Goal: Task Accomplishment & Management: Use online tool/utility

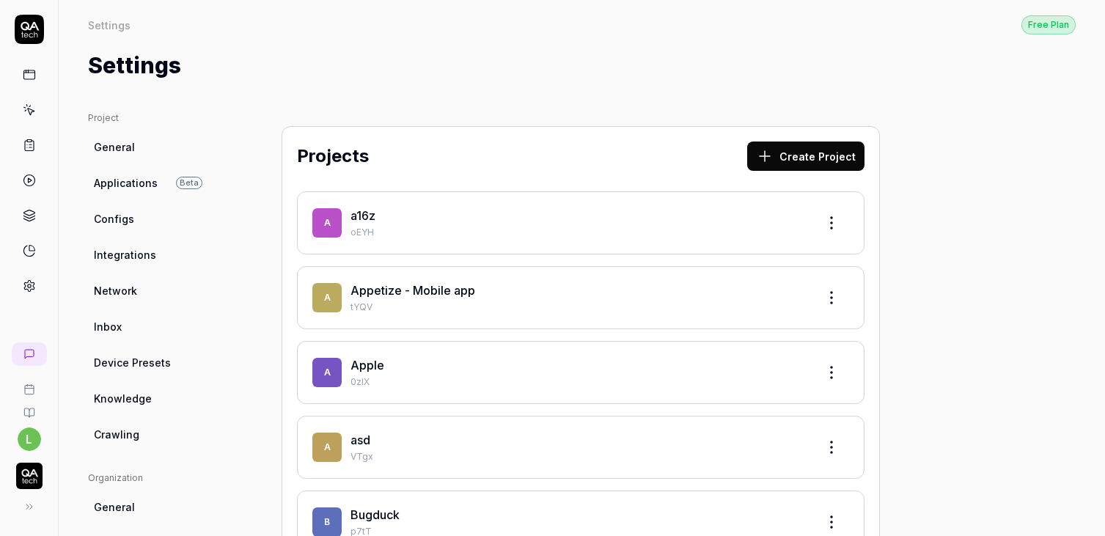
click at [28, 108] on icon at bounding box center [29, 109] width 13 height 13
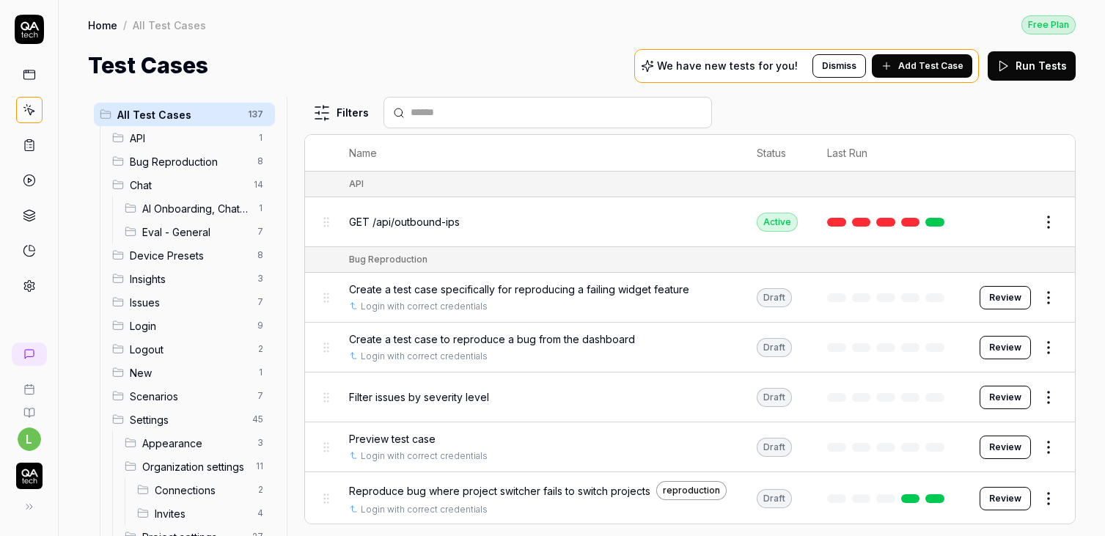
click at [918, 70] on span "Add Test Case" at bounding box center [930, 65] width 65 height 13
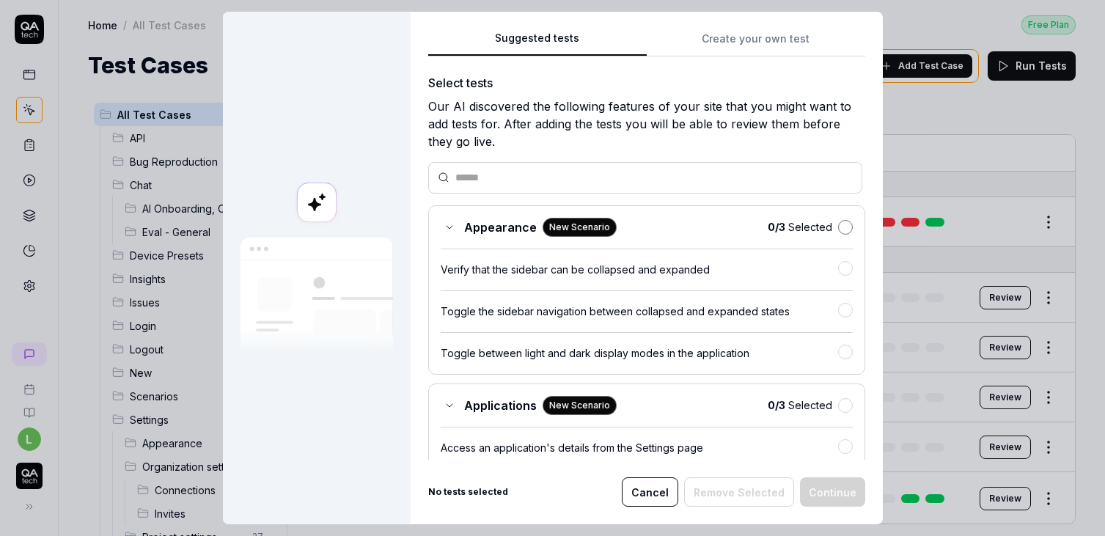
click at [843, 223] on button "button" at bounding box center [845, 227] width 15 height 15
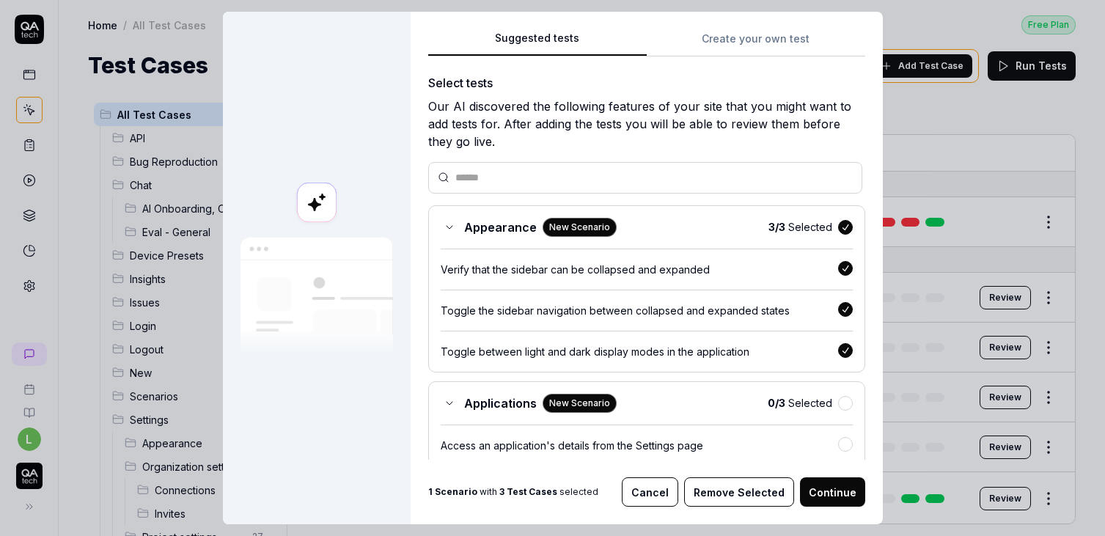
click at [828, 487] on button "Continue" at bounding box center [832, 491] width 65 height 29
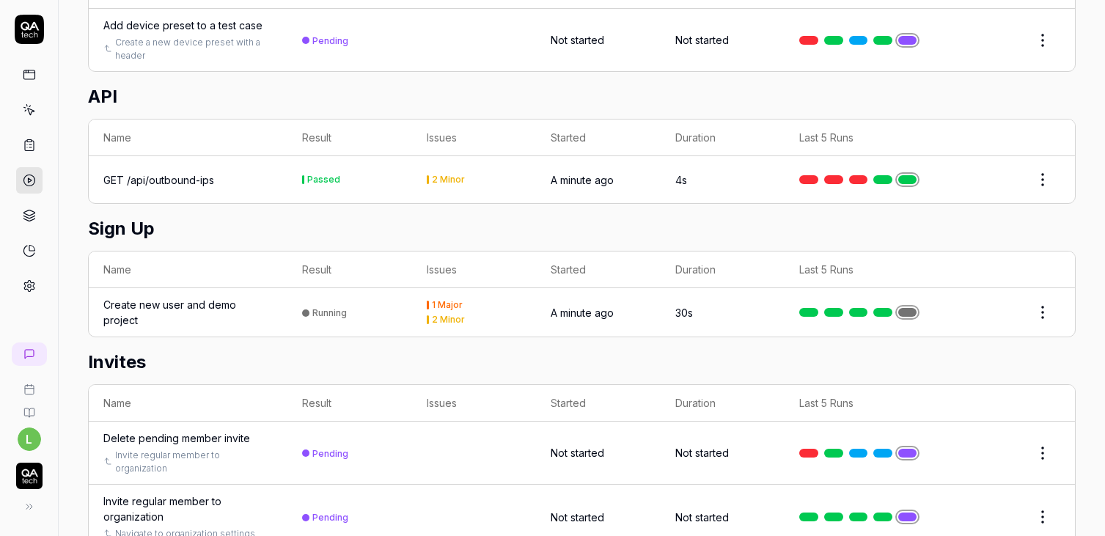
scroll to position [1259, 0]
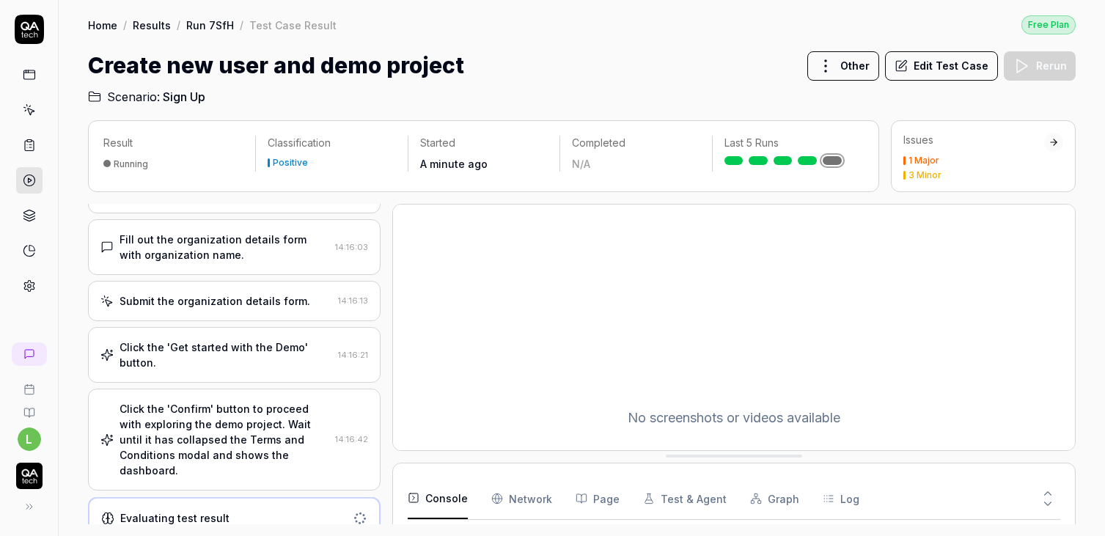
scroll to position [389, 0]
click at [212, 427] on div "Click the 'Confirm' button to proceed with exploring the demo project. Wait unt…" at bounding box center [224, 441] width 210 height 77
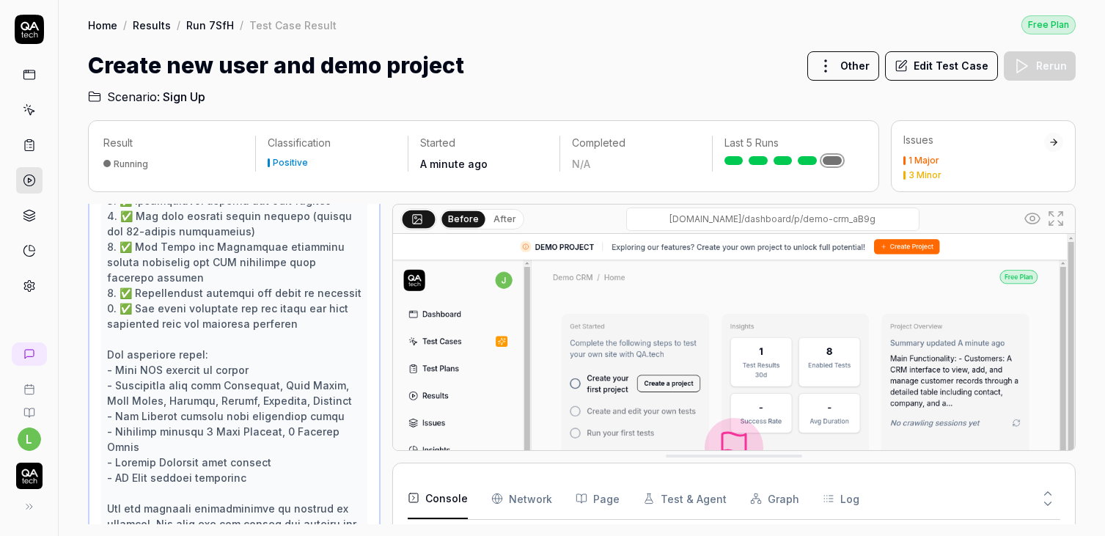
scroll to position [1389, 0]
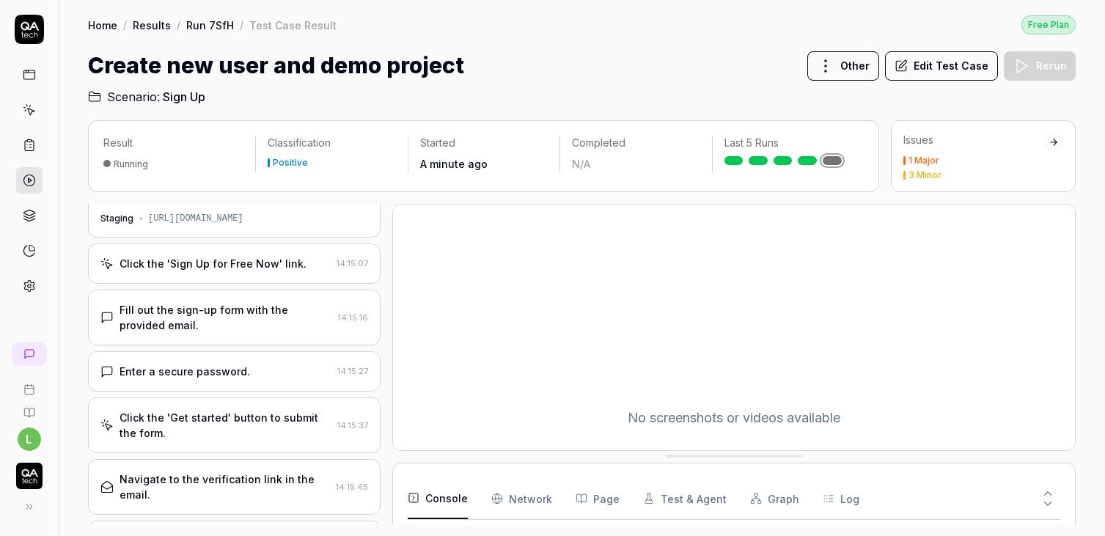
scroll to position [0, 0]
